Goal: Task Accomplishment & Management: Manage account settings

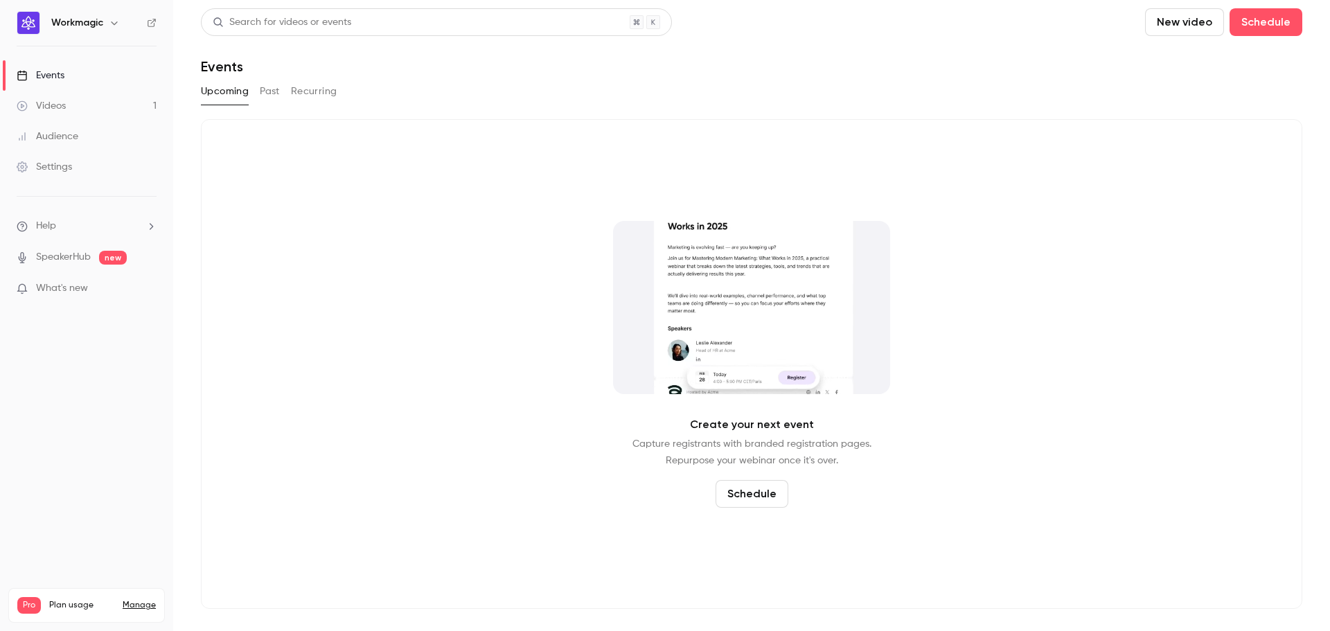
click at [84, 290] on span "What's new" at bounding box center [62, 288] width 52 height 15
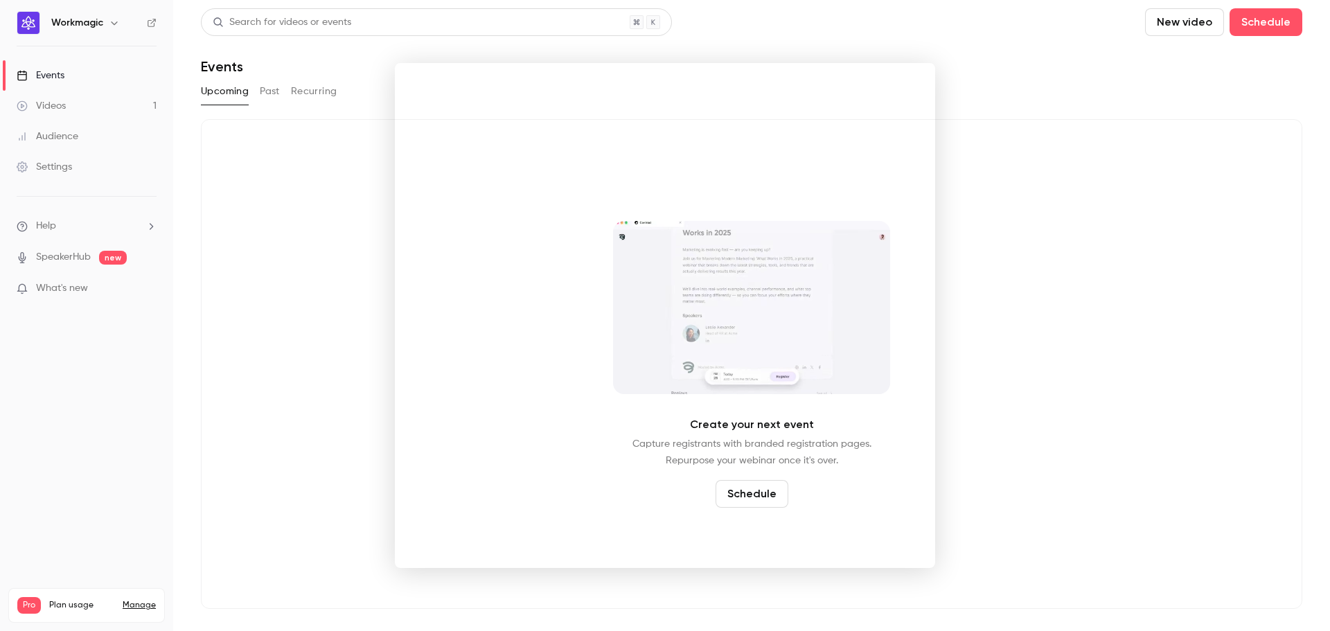
click at [274, 310] on div at bounding box center [665, 315] width 1330 height 631
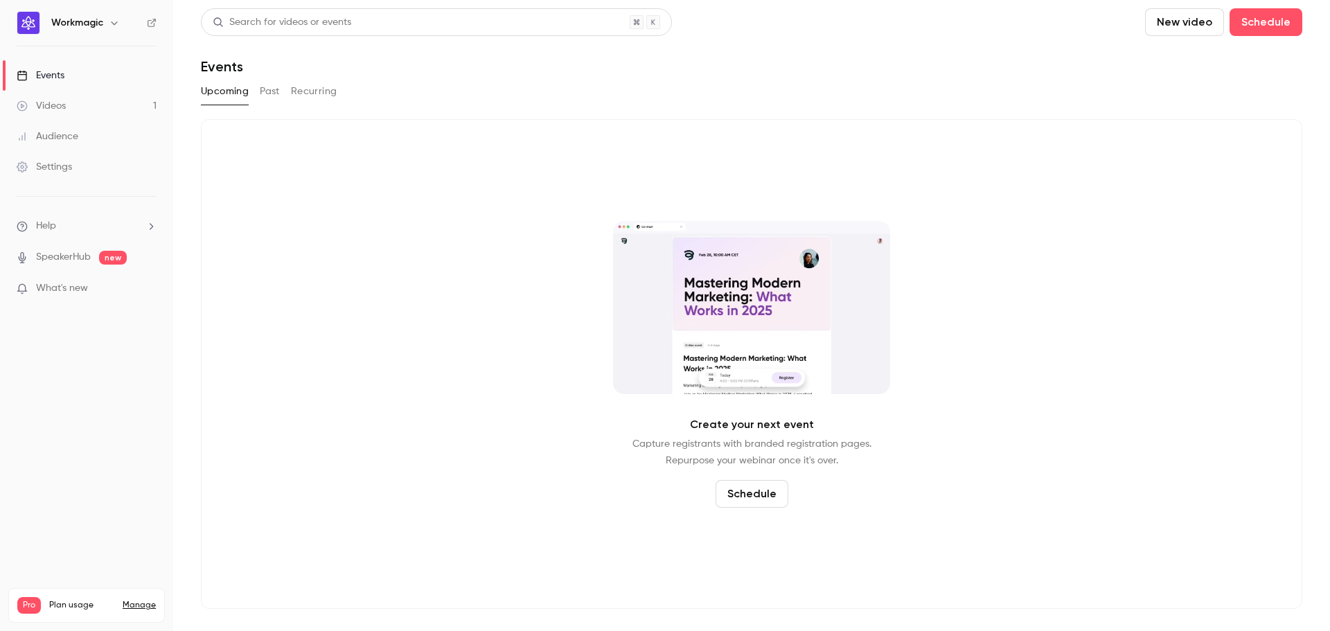
click at [141, 600] on link "Manage" at bounding box center [139, 605] width 33 height 11
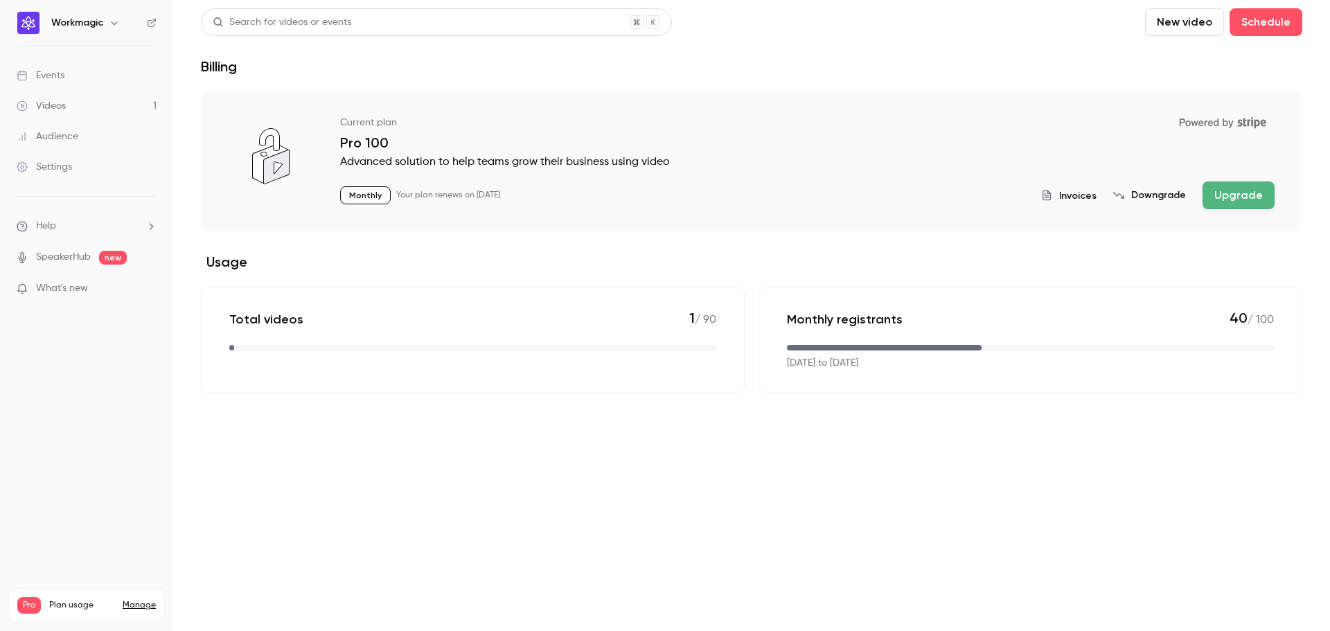
drag, startPoint x: 40, startPoint y: 590, endPoint x: 68, endPoint y: 590, distance: 27.7
click at [476, 543] on main "Search for videos or events New video Schedule Billing Current plan Powered by …" at bounding box center [751, 315] width 1157 height 631
click at [1103, 416] on main "Search for videos or events New video Schedule Billing Current plan Powered by …" at bounding box center [751, 315] width 1157 height 631
click at [1080, 195] on span "Invoices" at bounding box center [1077, 195] width 37 height 15
